Goal: Task Accomplishment & Management: Manage account settings

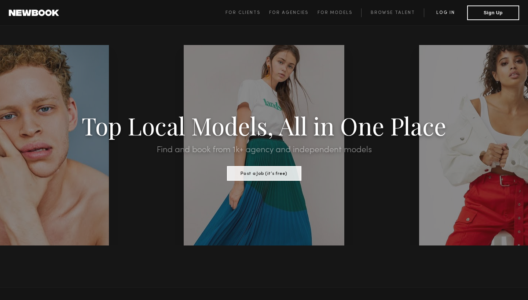
click at [441, 12] on link "Log in" at bounding box center [445, 12] width 43 height 9
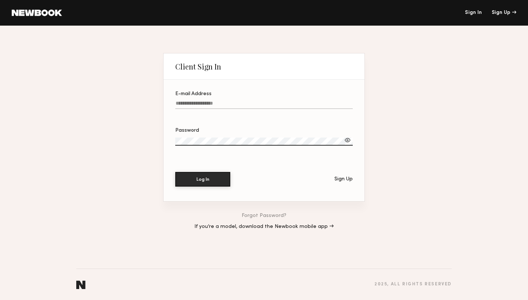
type input "**********"
click at [203, 180] on button "Log In" at bounding box center [202, 179] width 55 height 15
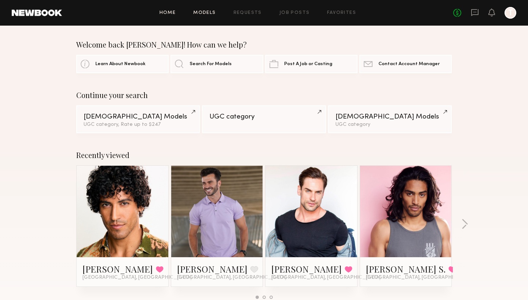
click at [212, 12] on link "Models" at bounding box center [204, 13] width 22 height 5
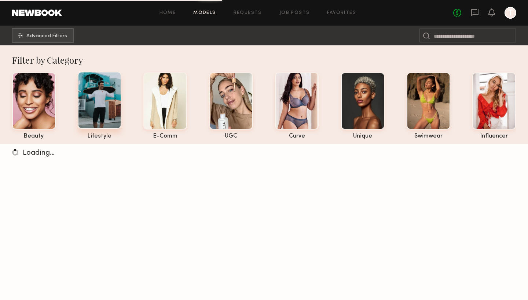
click at [97, 99] on div at bounding box center [100, 100] width 44 height 57
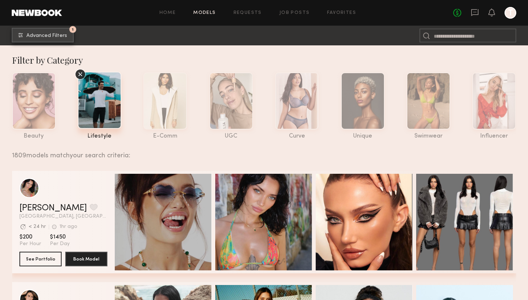
click at [56, 35] on span "Advanced Filters" at bounding box center [46, 35] width 41 height 5
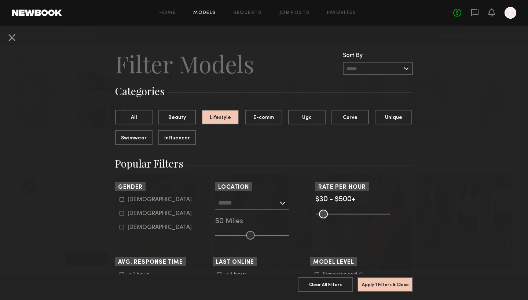
click at [121, 200] on icon at bounding box center [121, 199] width 4 height 4
type input "*"
click at [282, 204] on div at bounding box center [252, 203] width 74 height 13
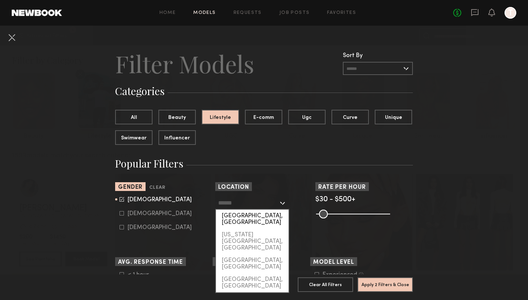
click at [245, 217] on div "[GEOGRAPHIC_DATA], [GEOGRAPHIC_DATA]" at bounding box center [252, 219] width 73 height 19
type input "**********"
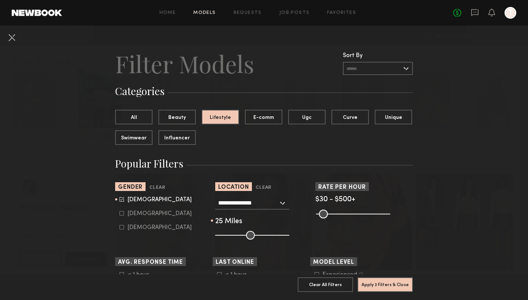
drag, startPoint x: 252, startPoint y: 233, endPoint x: 234, endPoint y: 232, distance: 18.0
type input "**"
click at [234, 232] on input "range" at bounding box center [252, 235] width 74 height 9
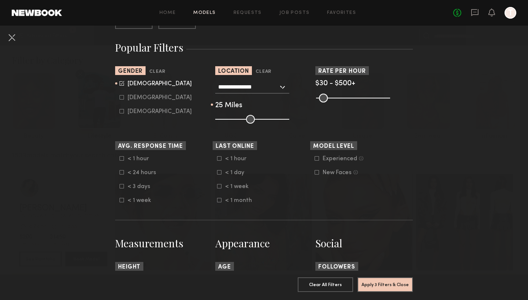
scroll to position [115, 0]
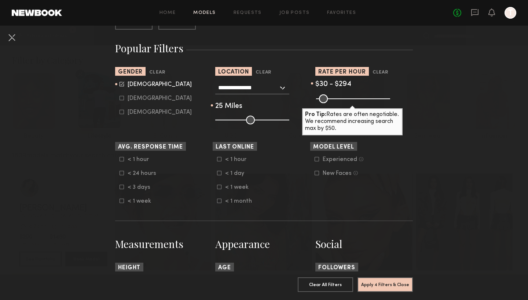
drag, startPoint x: 385, startPoint y: 100, endPoint x: 357, endPoint y: 101, distance: 28.2
type input "***"
click at [357, 101] on input "range" at bounding box center [353, 99] width 74 height 9
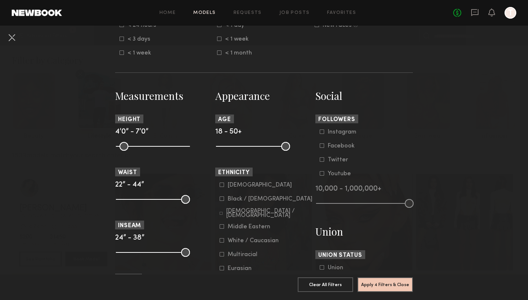
scroll to position [268, 0]
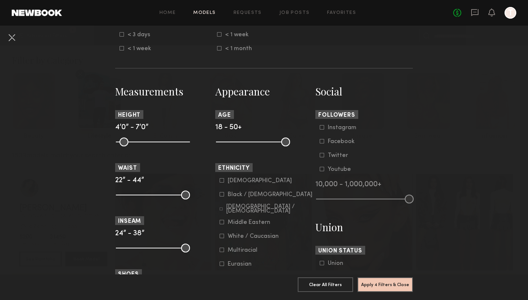
click at [222, 237] on icon at bounding box center [221, 236] width 4 height 4
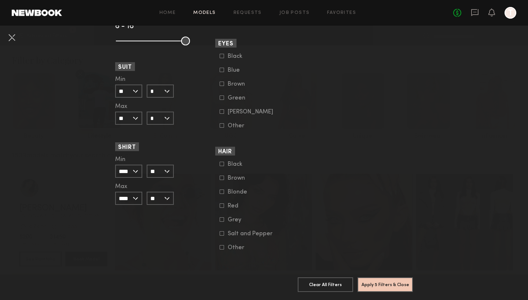
scroll to position [529, 0]
click at [383, 284] on button "Apply 5 Filters & Close" at bounding box center [384, 284] width 55 height 15
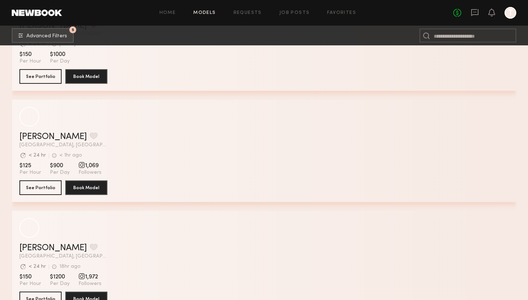
scroll to position [2742, 0]
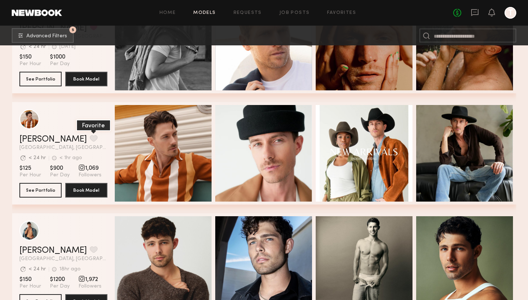
click at [90, 138] on button "grid" at bounding box center [94, 138] width 8 height 7
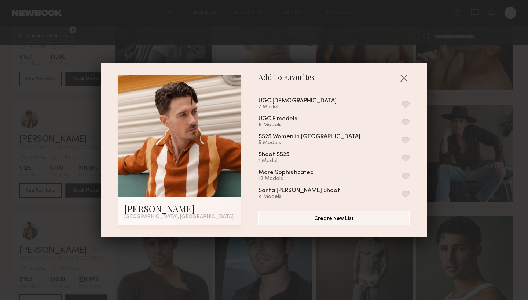
click at [407, 159] on button "button" at bounding box center [406, 158] width 8 height 7
click at [403, 75] on button "button" at bounding box center [404, 78] width 12 height 12
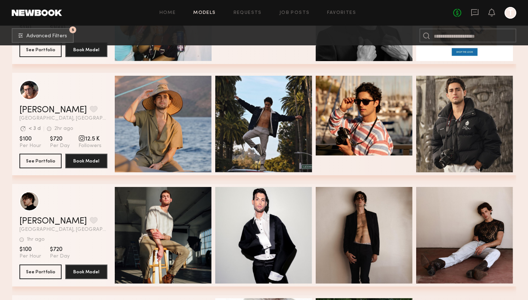
scroll to position [3773, 0]
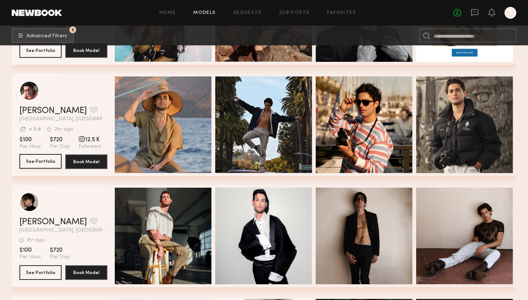
click at [36, 162] on button "See Portfolio" at bounding box center [40, 161] width 42 height 15
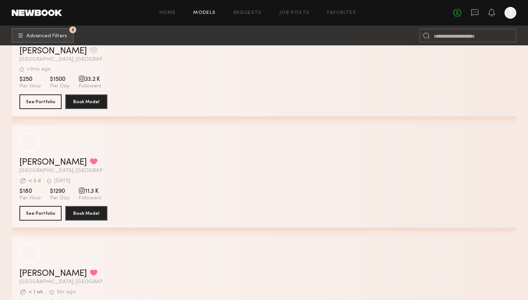
scroll to position [7063, 0]
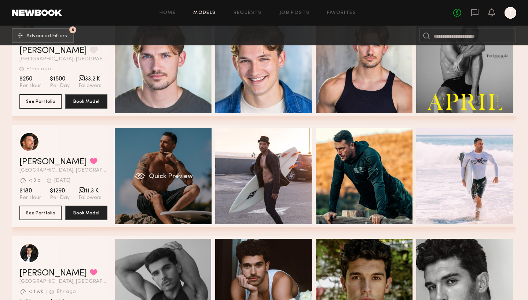
click at [173, 184] on div "Quick Preview" at bounding box center [163, 176] width 97 height 97
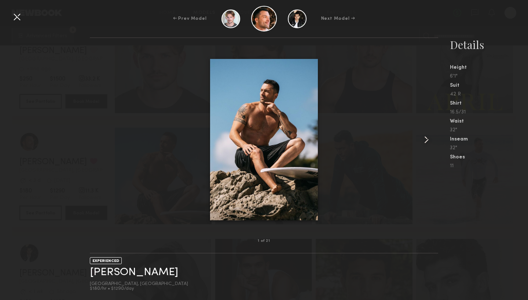
click at [424, 139] on common-icon at bounding box center [426, 140] width 12 height 12
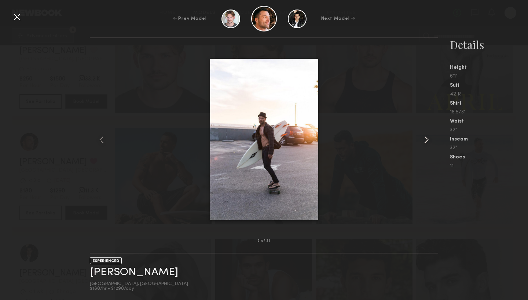
click at [424, 139] on common-icon at bounding box center [426, 140] width 12 height 12
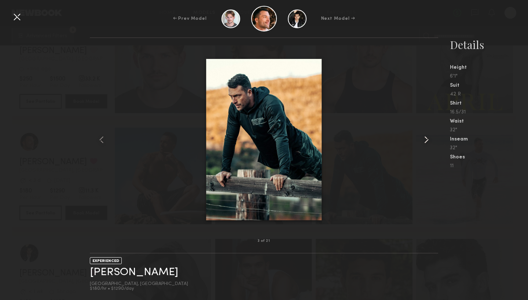
click at [424, 139] on common-icon at bounding box center [426, 140] width 12 height 12
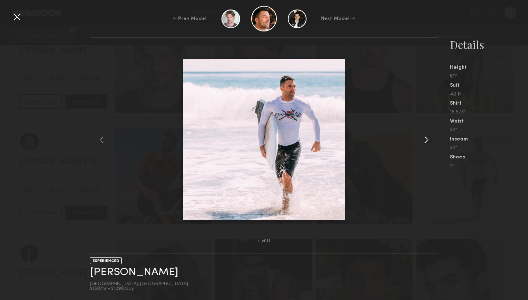
click at [424, 139] on common-icon at bounding box center [426, 140] width 12 height 12
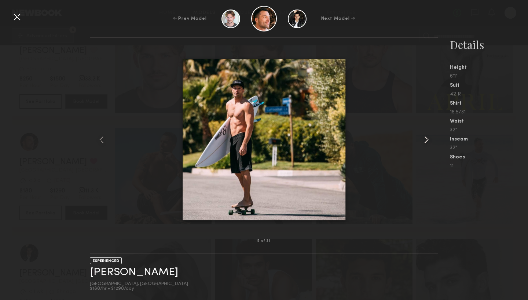
click at [424, 139] on common-icon at bounding box center [426, 140] width 12 height 12
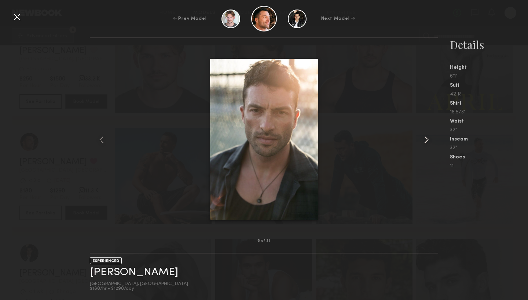
click at [424, 139] on common-icon at bounding box center [426, 140] width 12 height 12
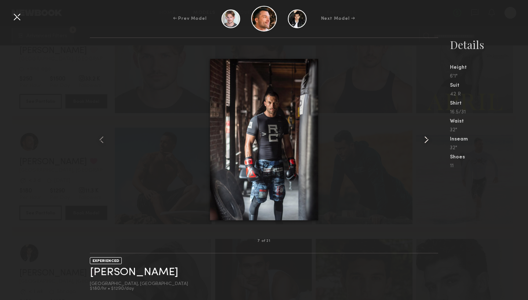
click at [424, 139] on common-icon at bounding box center [426, 140] width 12 height 12
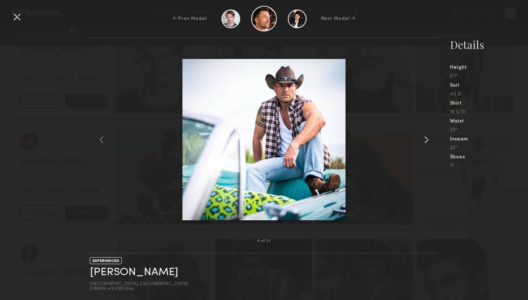
click at [424, 139] on common-icon at bounding box center [426, 140] width 12 height 12
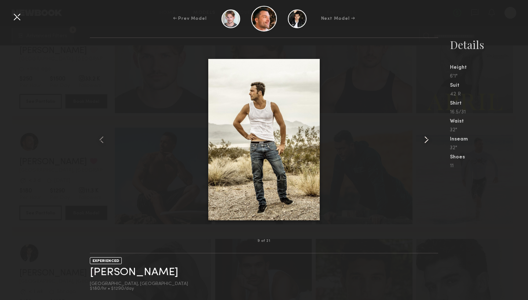
click at [424, 139] on common-icon at bounding box center [426, 140] width 12 height 12
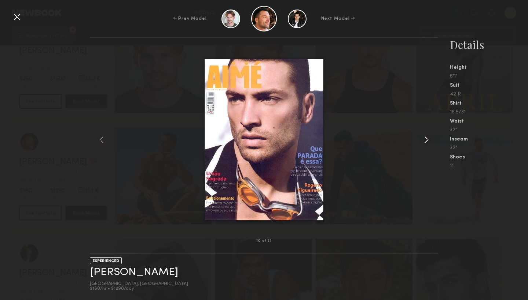
click at [424, 139] on common-icon at bounding box center [426, 140] width 12 height 12
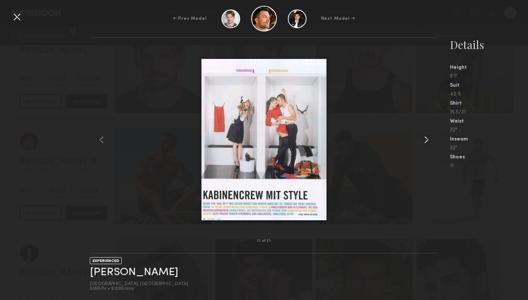
click at [424, 139] on common-icon at bounding box center [426, 140] width 12 height 12
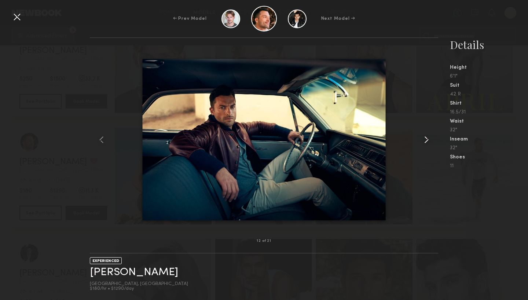
click at [424, 139] on common-icon at bounding box center [426, 140] width 12 height 12
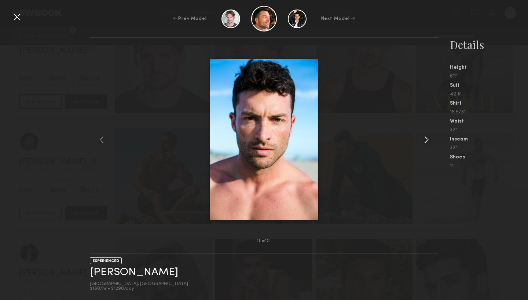
click at [424, 139] on common-icon at bounding box center [426, 140] width 12 height 12
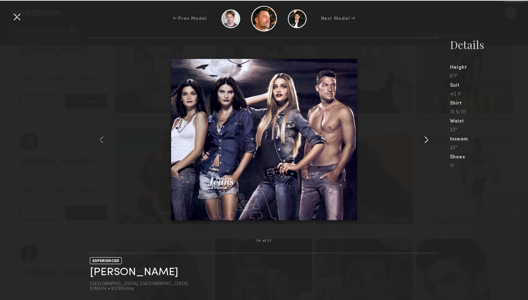
click at [424, 139] on common-icon at bounding box center [426, 140] width 12 height 12
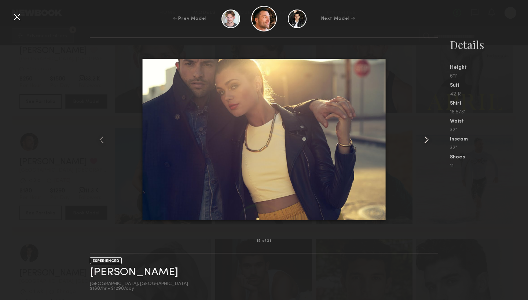
click at [424, 139] on common-icon at bounding box center [426, 140] width 12 height 12
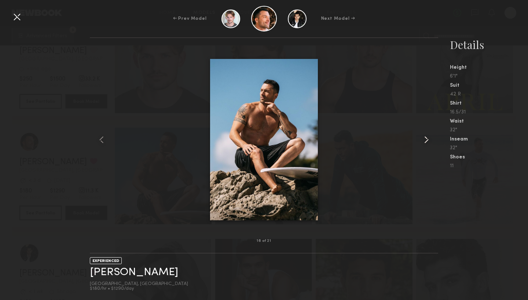
click at [424, 139] on common-icon at bounding box center [426, 140] width 12 height 12
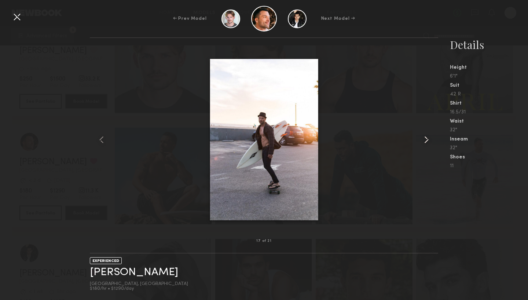
click at [424, 139] on common-icon at bounding box center [426, 140] width 12 height 12
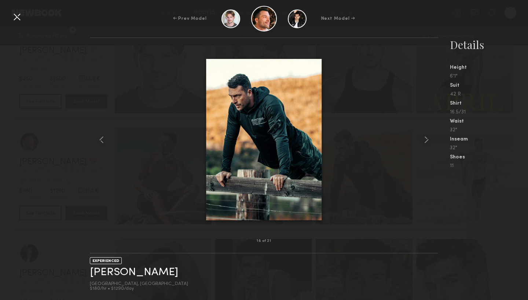
scroll to position [7064, 0]
click at [16, 17] on div at bounding box center [17, 17] width 12 height 12
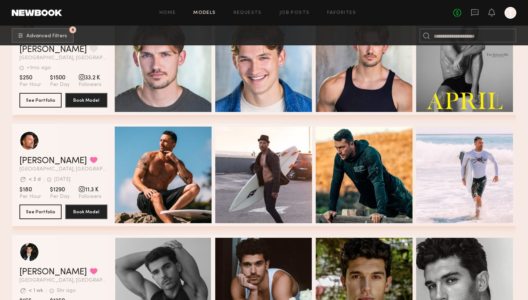
scroll to position [7063, 0]
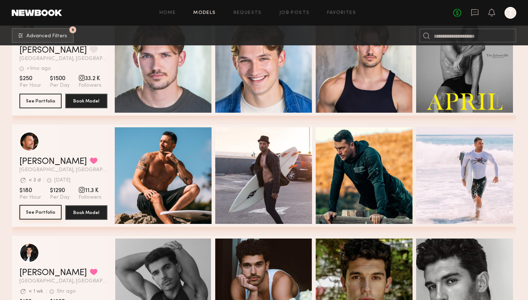
click at [38, 211] on button "See Portfolio" at bounding box center [40, 212] width 42 height 15
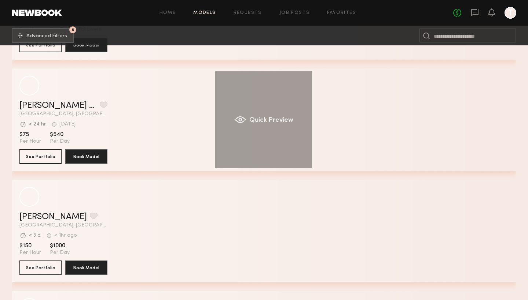
scroll to position [9904, 0]
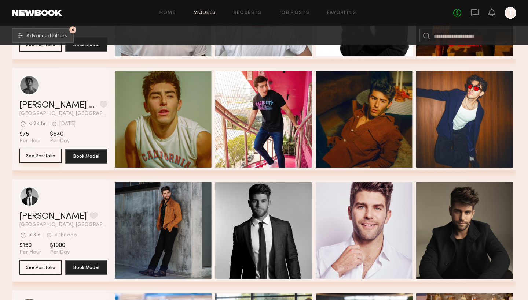
click at [40, 155] on button "See Portfolio" at bounding box center [40, 156] width 42 height 15
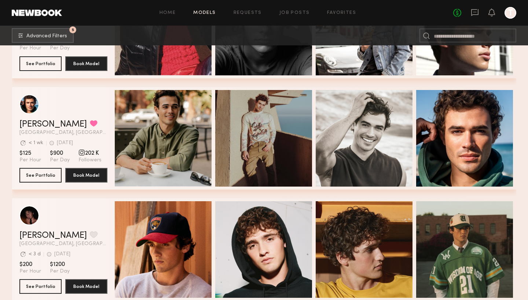
scroll to position [1531, 0]
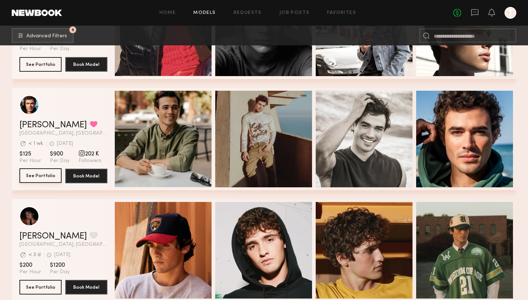
click at [36, 173] on button "See Portfolio" at bounding box center [40, 176] width 42 height 15
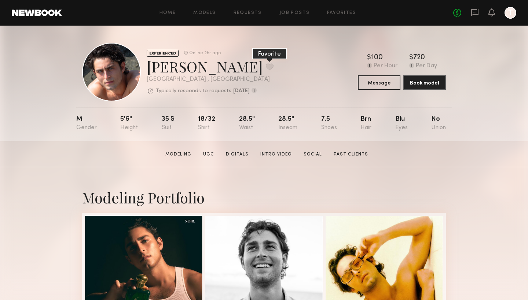
scroll to position [1, 0]
click at [266, 66] on button at bounding box center [270, 66] width 8 height 7
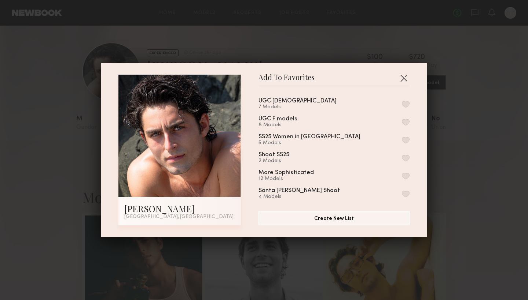
click at [406, 160] on button "button" at bounding box center [406, 158] width 8 height 7
drag, startPoint x: 406, startPoint y: 78, endPoint x: 383, endPoint y: 86, distance: 24.0
click at [406, 78] on button "button" at bounding box center [404, 78] width 12 height 12
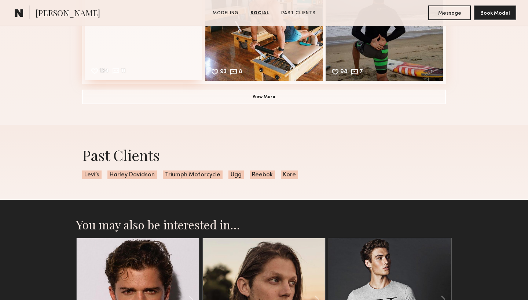
scroll to position [953, 0]
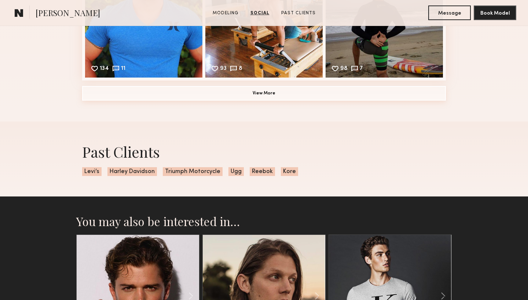
click at [252, 96] on button "View More" at bounding box center [263, 93] width 363 height 15
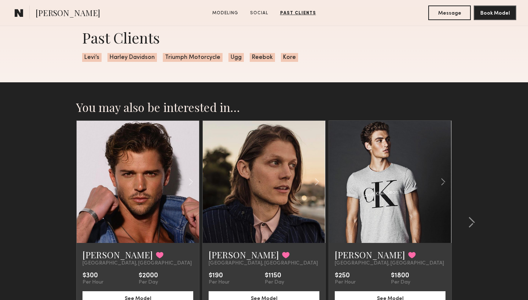
scroll to position [1314, 0]
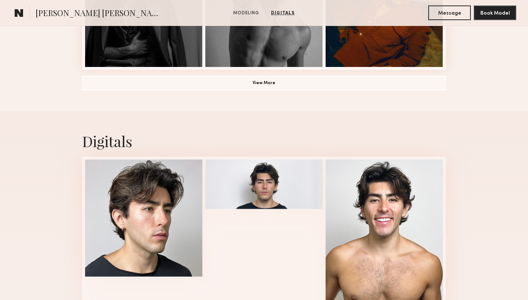
scroll to position [623, 0]
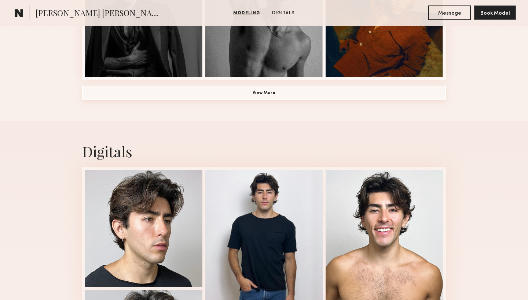
click at [260, 86] on button "View More" at bounding box center [263, 93] width 363 height 15
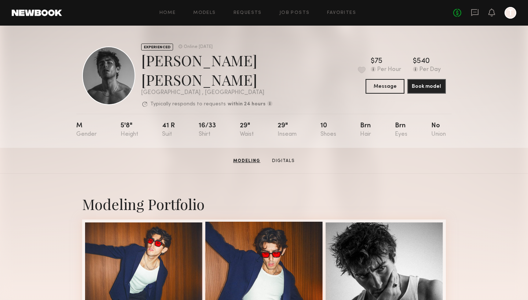
scroll to position [0, 0]
click at [358, 69] on button at bounding box center [362, 70] width 8 height 7
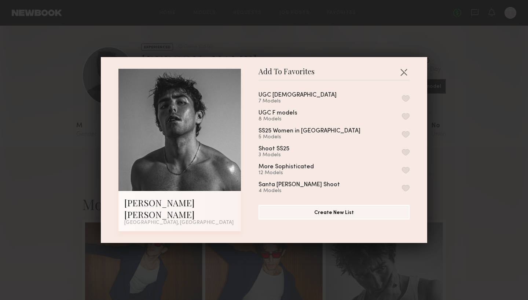
click at [406, 156] on button "button" at bounding box center [406, 152] width 8 height 7
click at [405, 78] on button "button" at bounding box center [404, 72] width 12 height 12
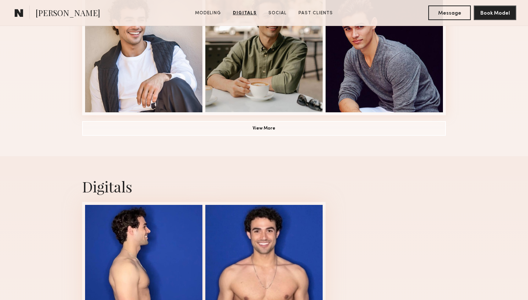
scroll to position [522, 0]
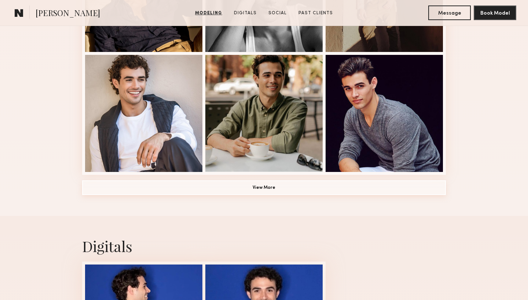
click at [261, 189] on button "View More" at bounding box center [263, 188] width 363 height 15
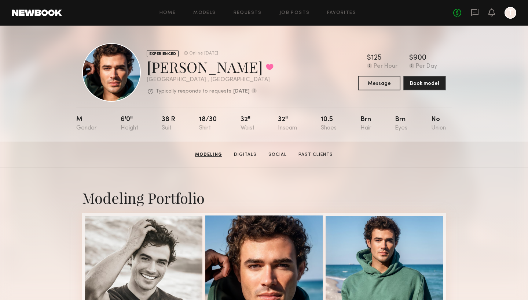
scroll to position [0, 0]
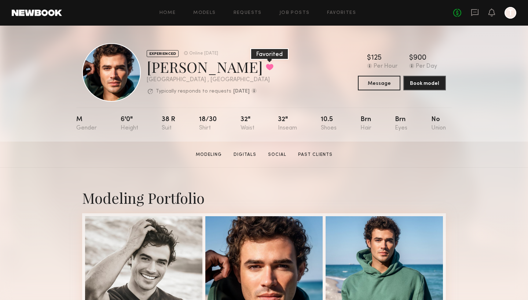
click at [266, 68] on button at bounding box center [270, 67] width 8 height 7
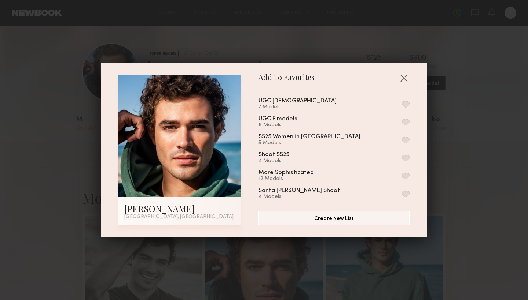
click at [406, 159] on button "button" at bounding box center [406, 158] width 8 height 7
click at [403, 76] on button "button" at bounding box center [404, 78] width 12 height 12
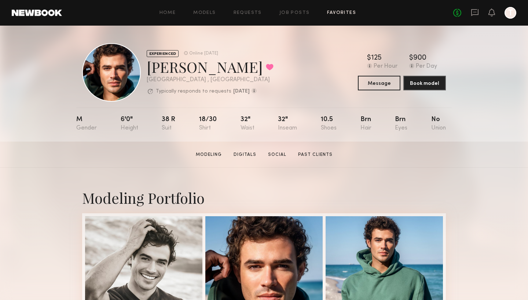
click at [340, 11] on link "Favorites" at bounding box center [341, 13] width 29 height 5
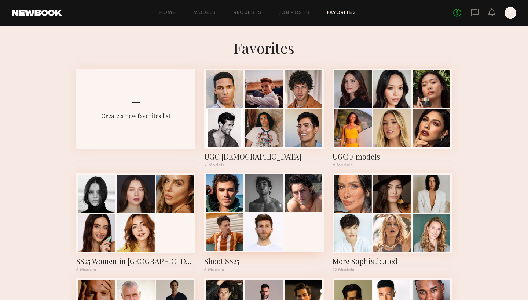
click at [284, 259] on div "Shoot SS25" at bounding box center [263, 261] width 119 height 10
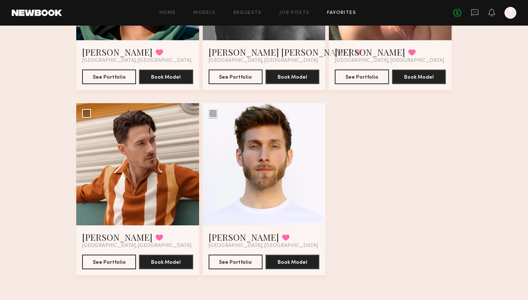
scroll to position [168, 0]
click at [261, 199] on div at bounding box center [264, 164] width 123 height 123
click at [240, 265] on button "See Portfolio" at bounding box center [235, 262] width 54 height 15
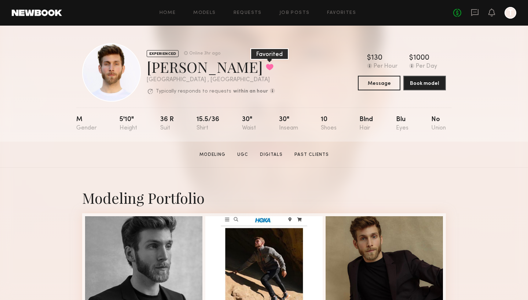
click at [266, 68] on button at bounding box center [270, 67] width 8 height 7
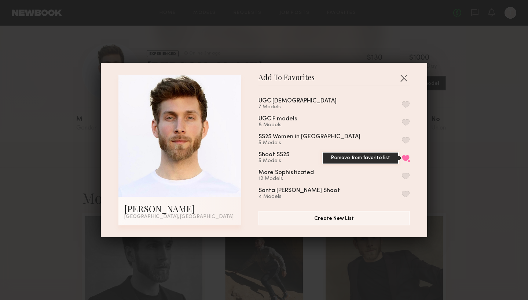
click at [406, 158] on button "Remove from favorite list" at bounding box center [406, 158] width 8 height 7
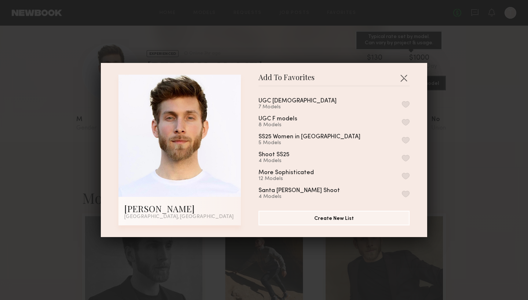
drag, startPoint x: 401, startPoint y: 79, endPoint x: 417, endPoint y: 69, distance: 19.1
click at [402, 78] on button "button" at bounding box center [404, 78] width 12 height 12
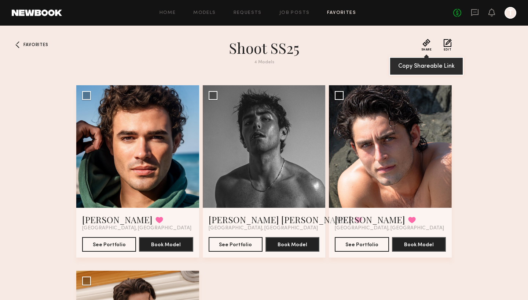
click at [426, 44] on button "Share" at bounding box center [426, 45] width 11 height 12
